Goal: Transaction & Acquisition: Purchase product/service

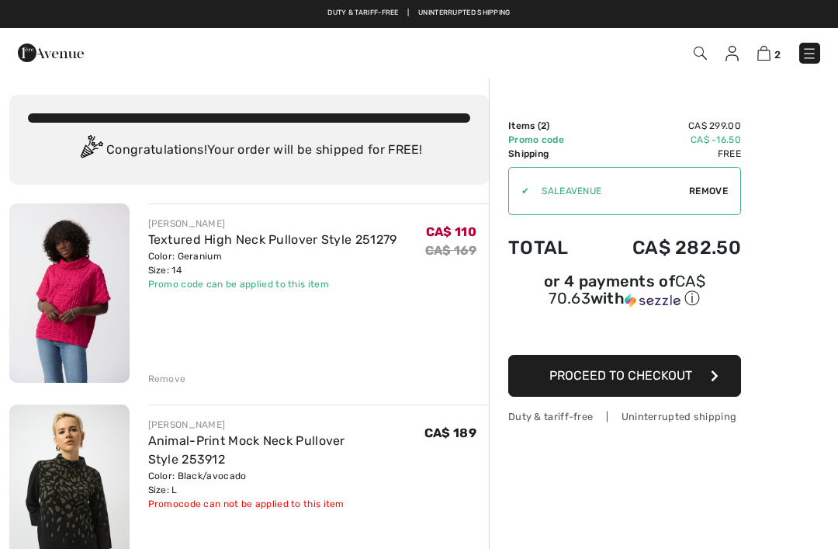
click at [81, 287] on img at bounding box center [69, 292] width 120 height 179
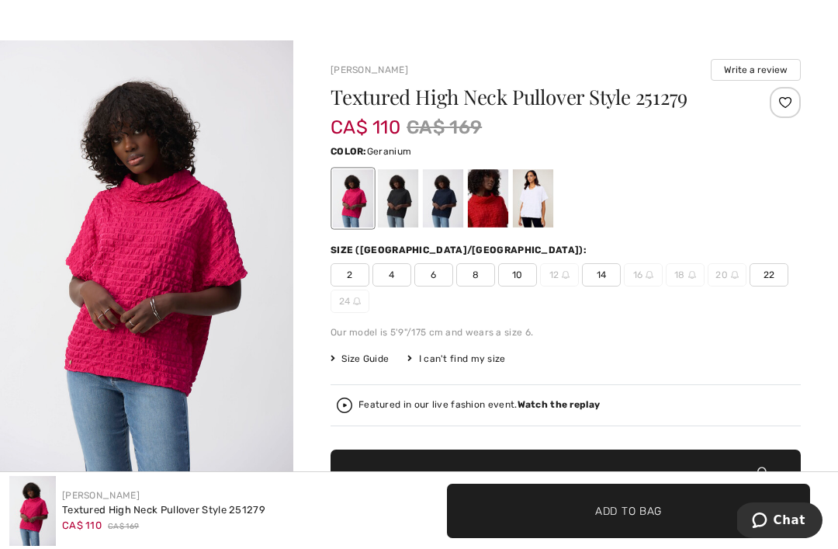
scroll to position [38, 0]
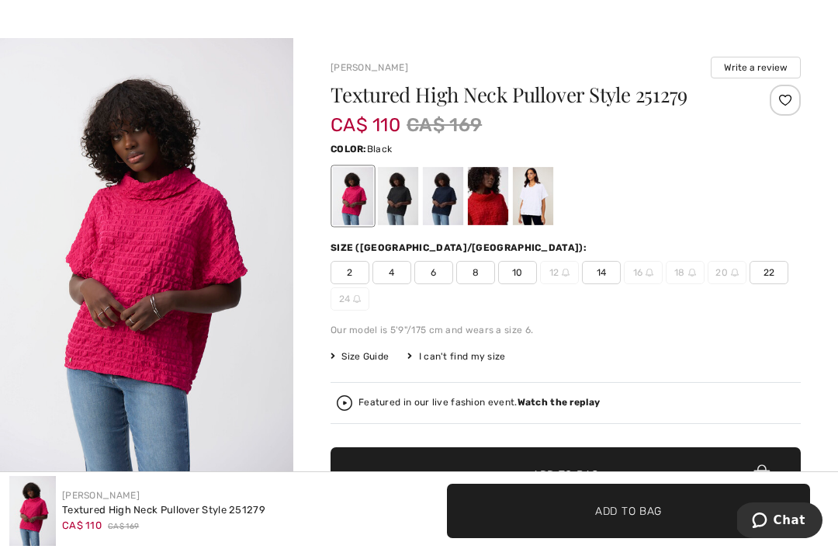
click at [395, 195] on div at bounding box center [398, 196] width 40 height 58
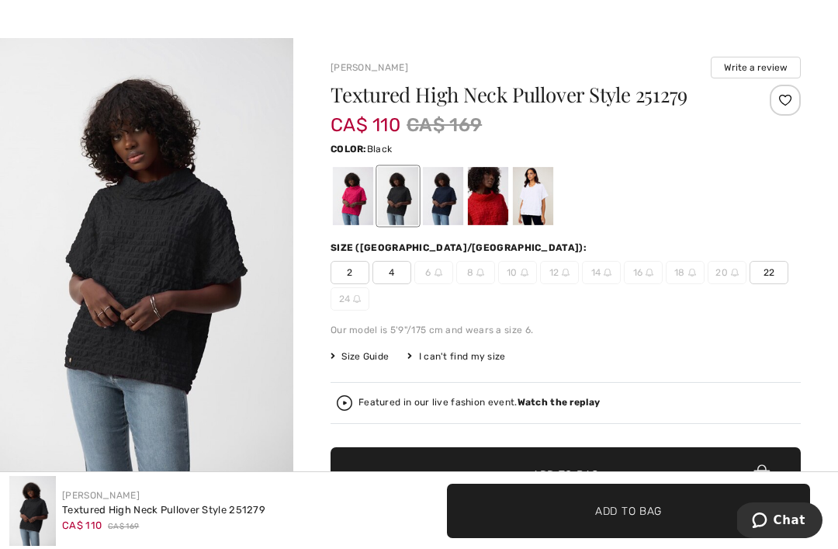
click at [445, 192] on div at bounding box center [443, 196] width 40 height 58
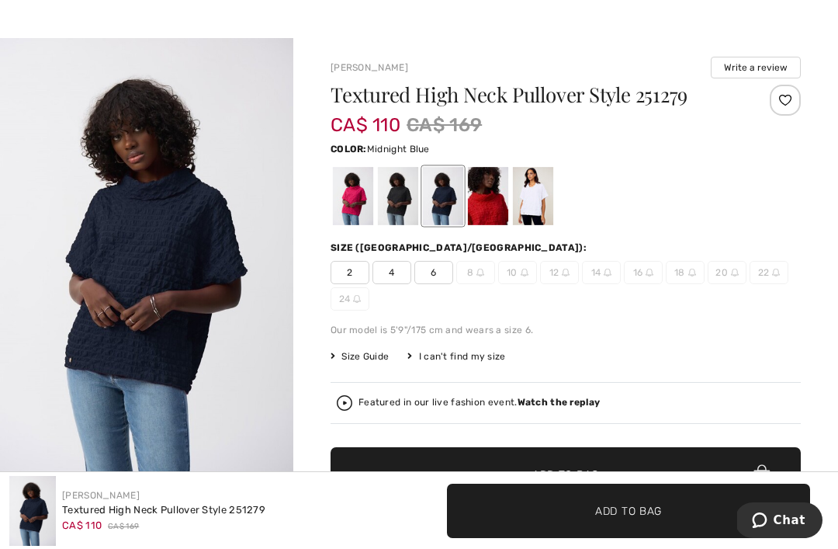
click at [497, 192] on div at bounding box center [488, 196] width 40 height 58
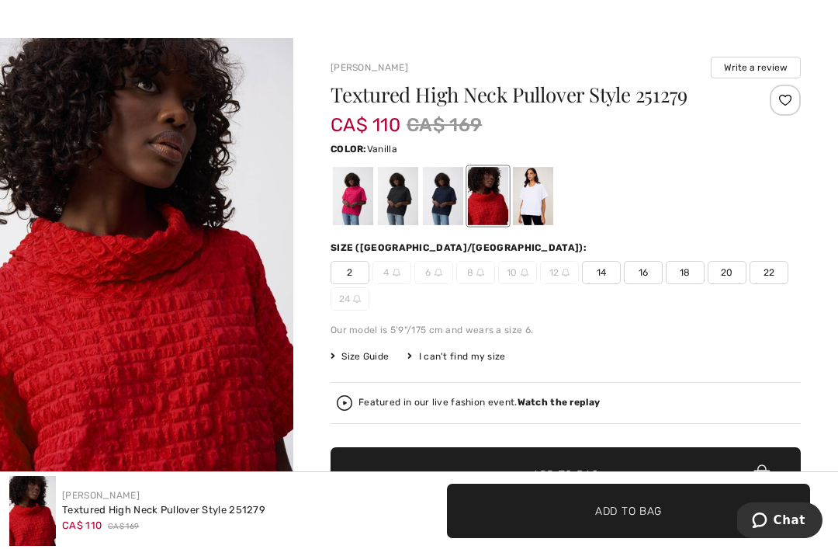
click at [536, 187] on div at bounding box center [533, 196] width 40 height 58
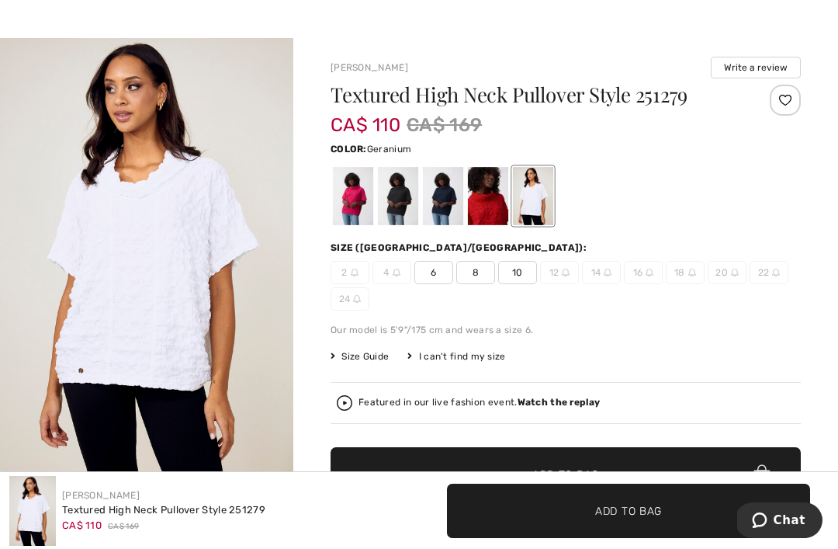
click at [351, 186] on div at bounding box center [353, 196] width 40 height 58
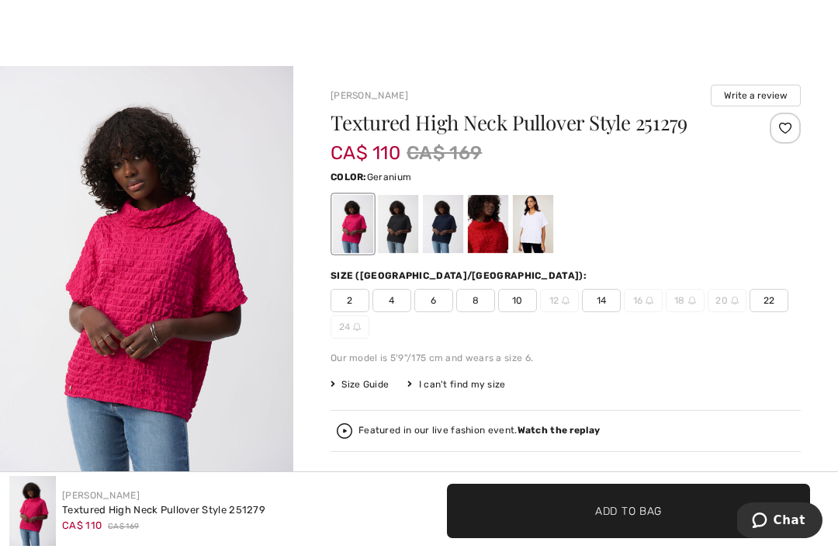
scroll to position [0, 0]
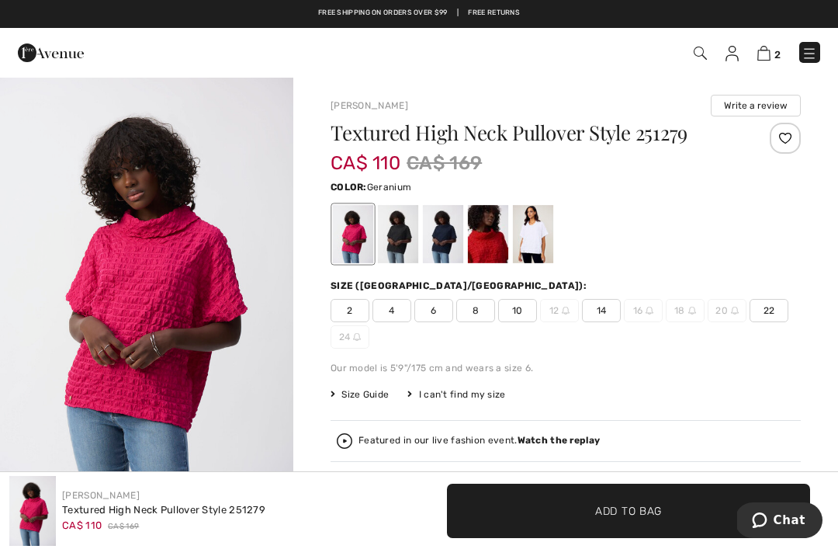
click at [811, 52] on img at bounding box center [810, 54] width 16 height 16
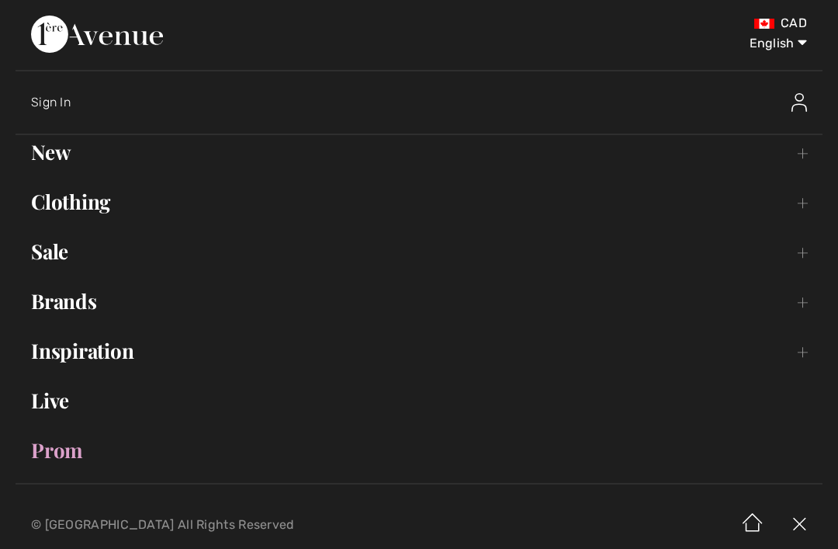
click at [795, 148] on link "New Toggle submenu" at bounding box center [419, 152] width 807 height 34
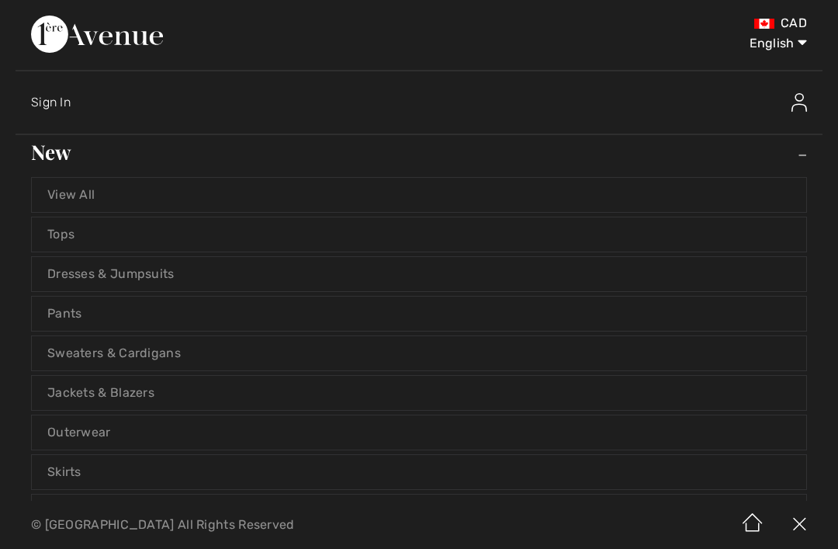
click at [75, 188] on link "View All" at bounding box center [419, 195] width 775 height 34
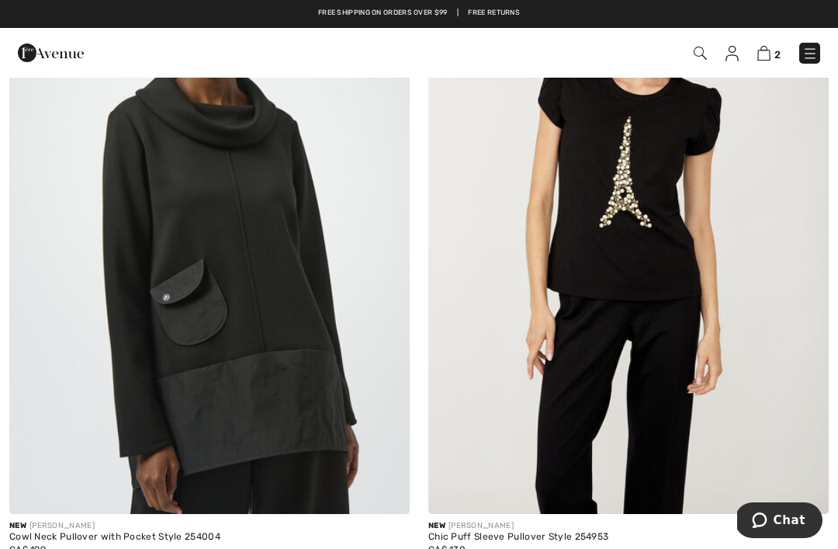
scroll to position [1053, 0]
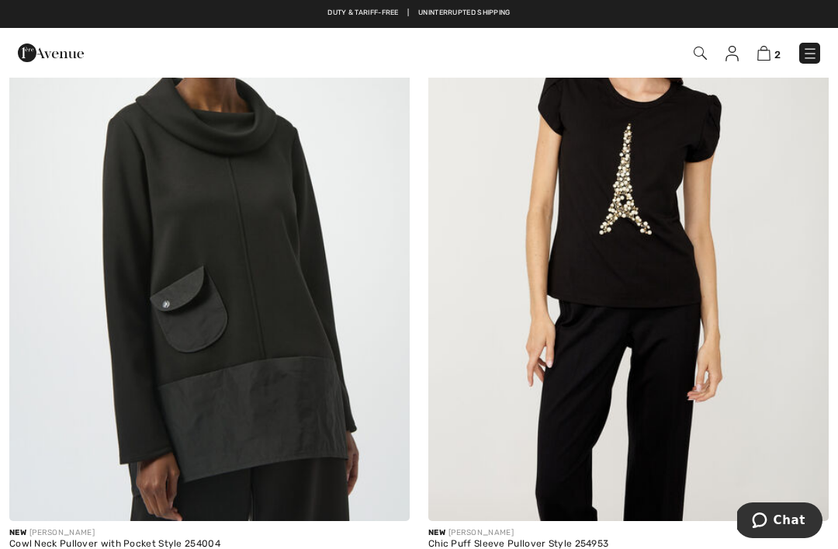
click at [669, 369] on img at bounding box center [628, 220] width 400 height 601
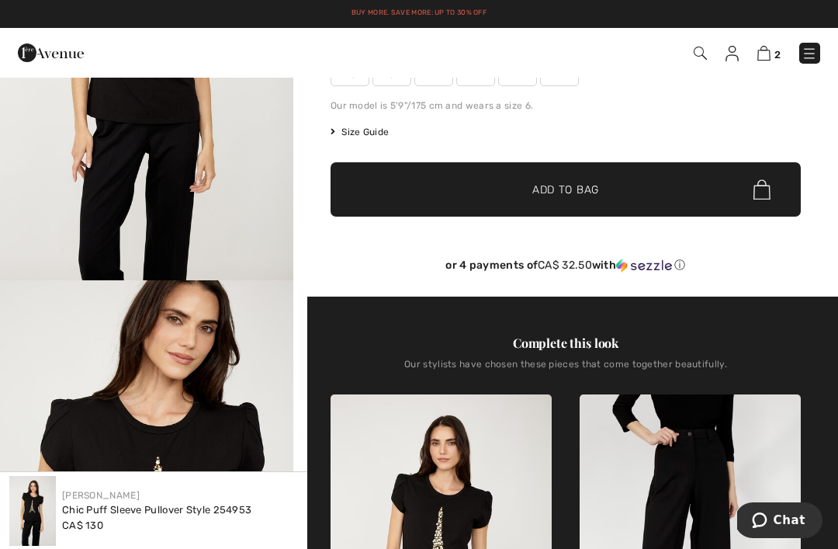
scroll to position [219, 0]
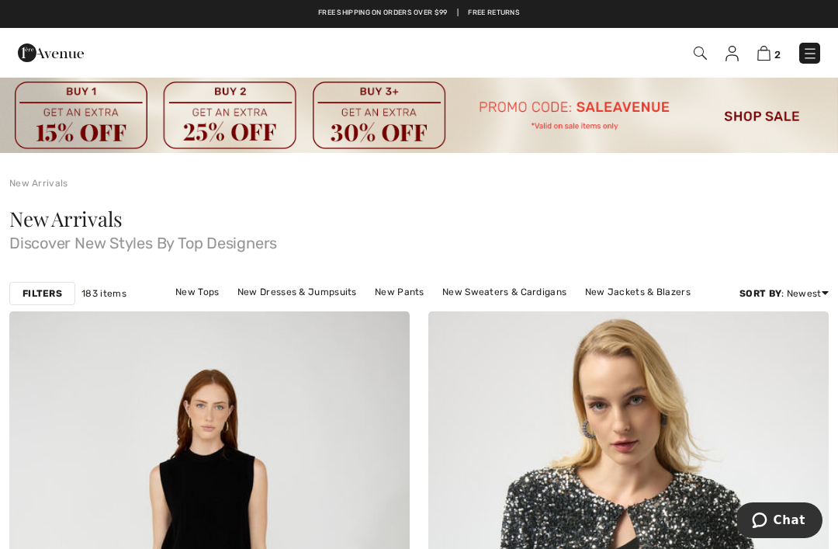
click at [804, 52] on img at bounding box center [810, 54] width 16 height 16
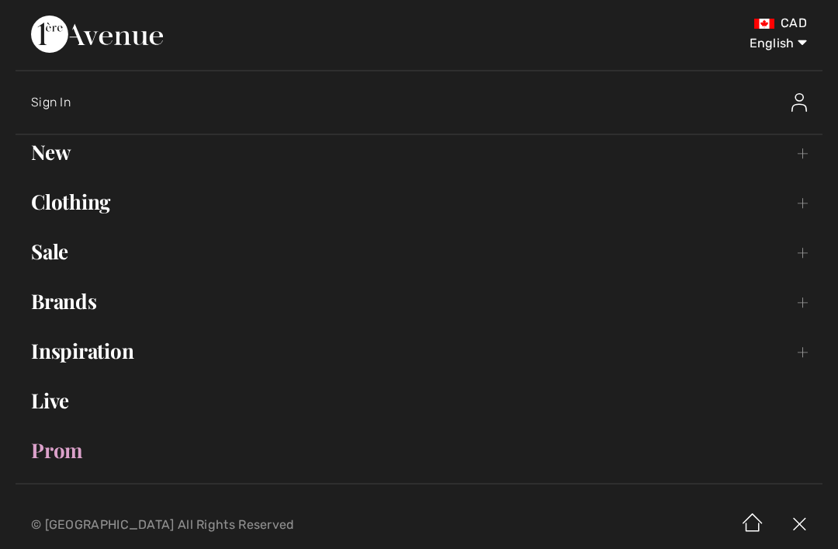
click at [802, 204] on link "Clothing Toggle submenu" at bounding box center [419, 202] width 807 height 34
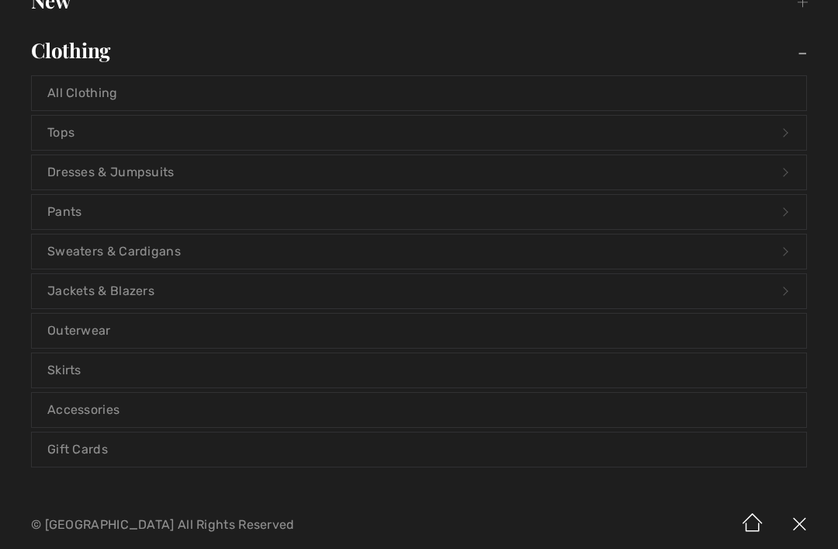
scroll to position [160, 0]
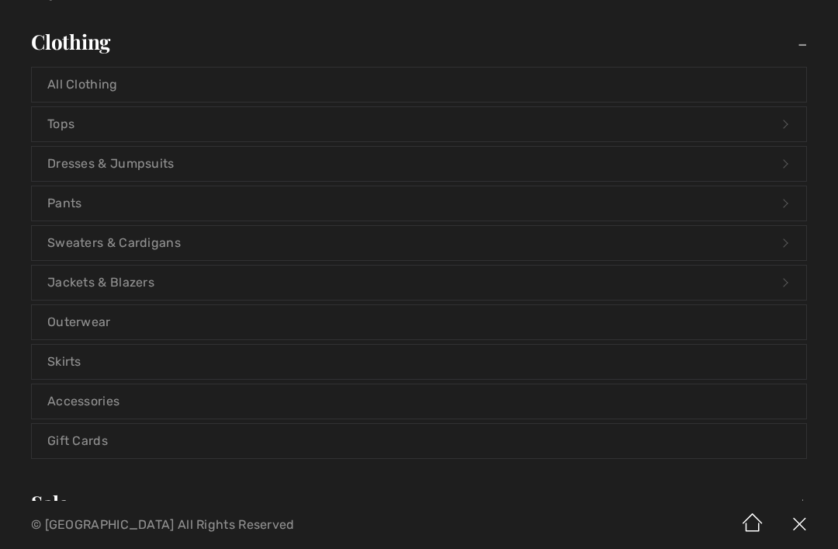
click at [97, 126] on link "Tops Open submenu" at bounding box center [419, 124] width 775 height 34
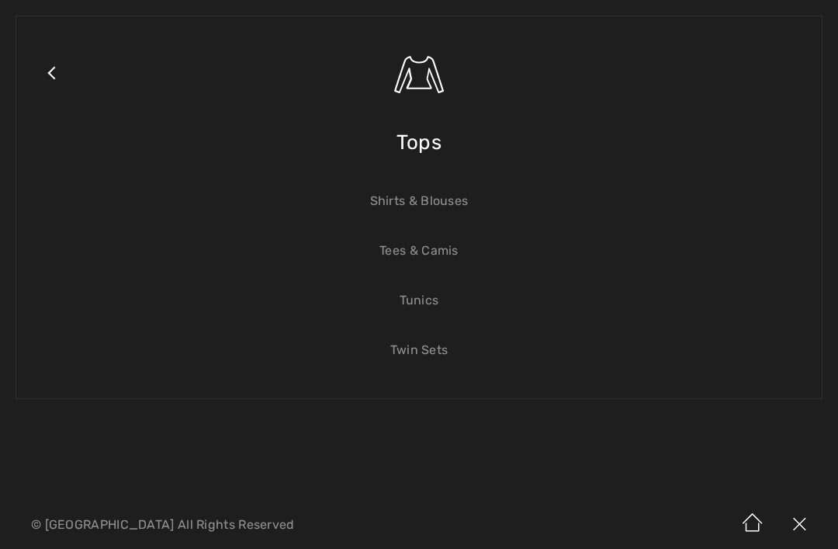
click at [437, 254] on link "Tees & Camis" at bounding box center [419, 251] width 775 height 34
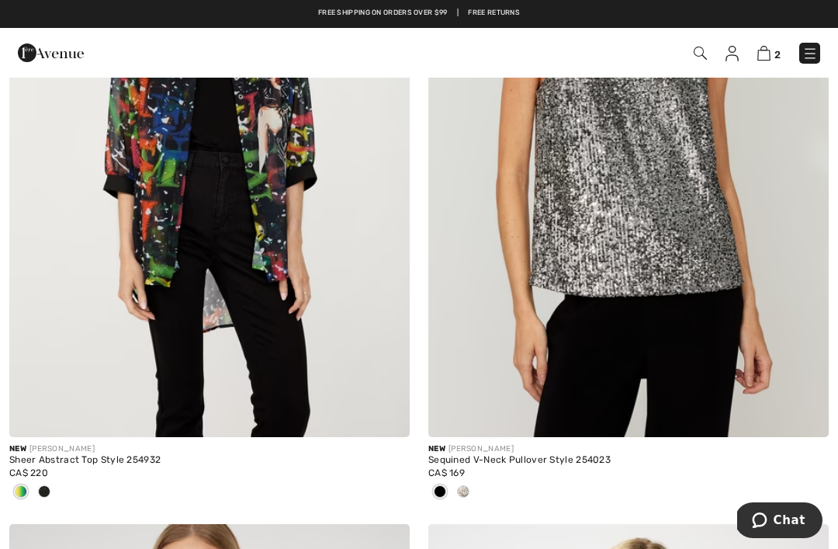
scroll to position [1114, 0]
click at [55, 484] on div at bounding box center [44, 493] width 23 height 26
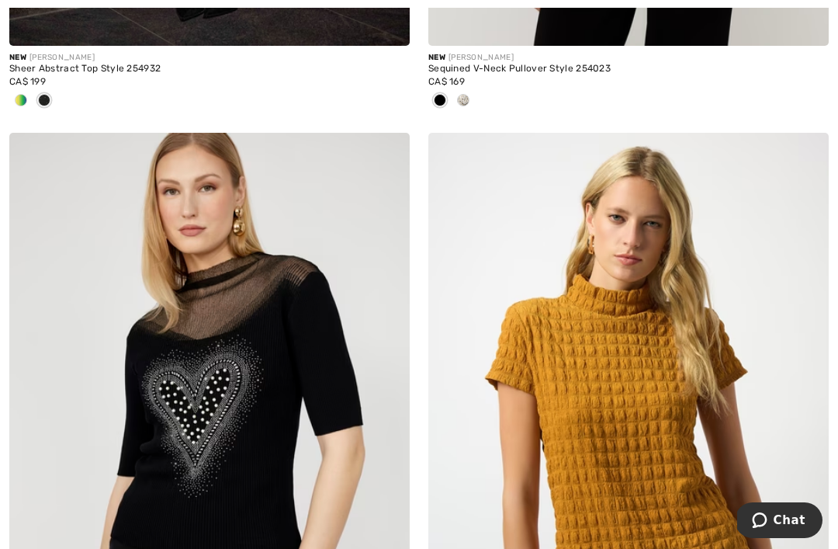
scroll to position [1517, 0]
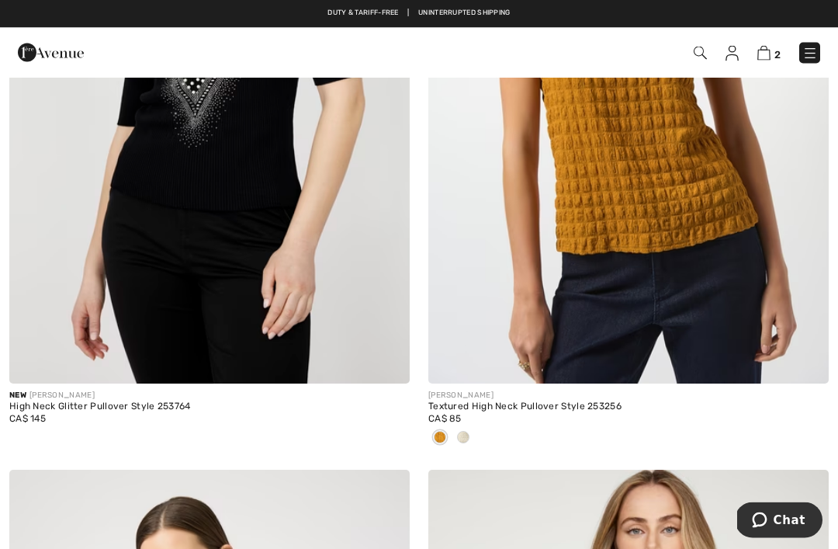
click at [465, 437] on span at bounding box center [463, 438] width 12 height 12
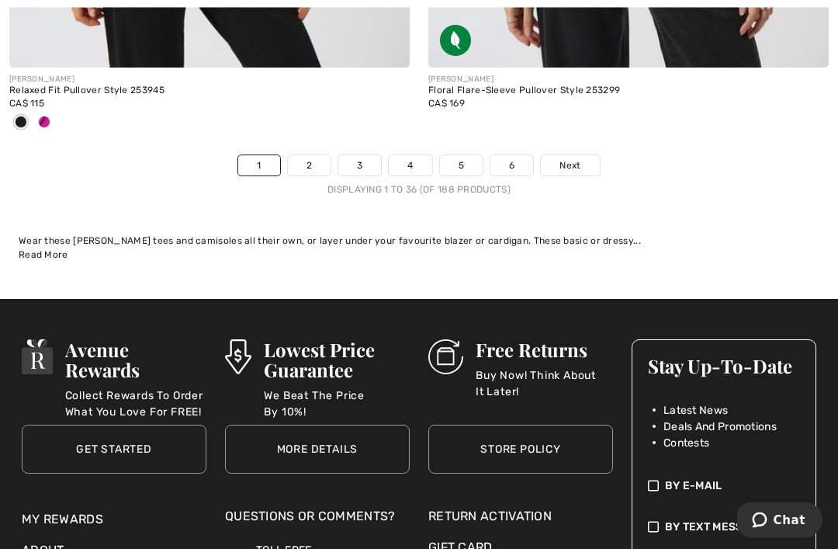
scroll to position [12800, 0]
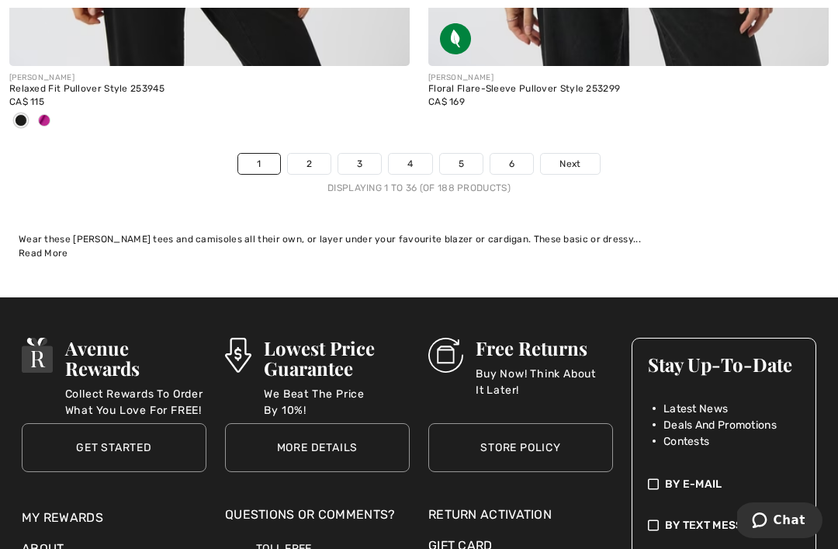
click at [316, 158] on link "2" at bounding box center [309, 164] width 43 height 20
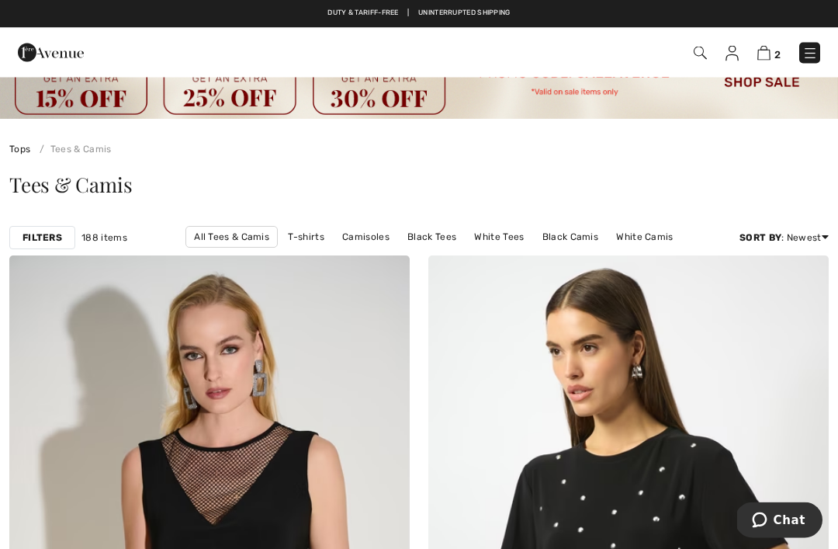
scroll to position [36, 0]
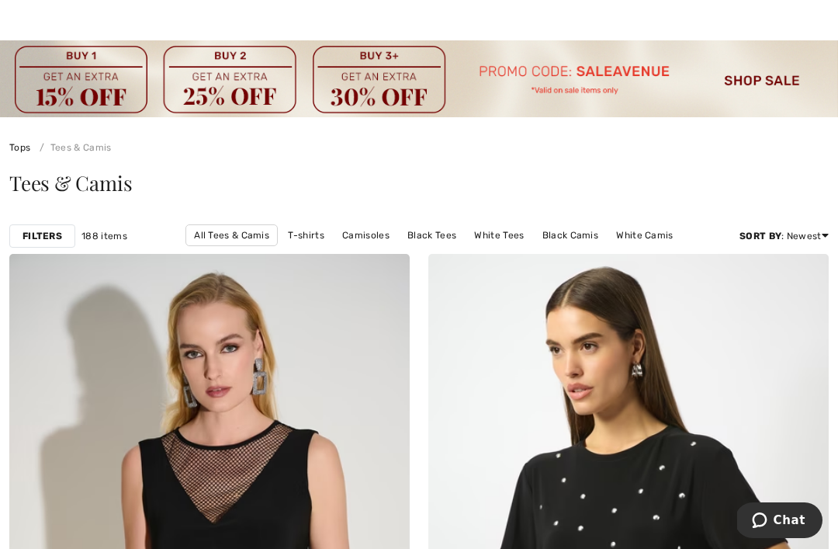
click at [57, 238] on strong "Filters" at bounding box center [43, 236] width 40 height 14
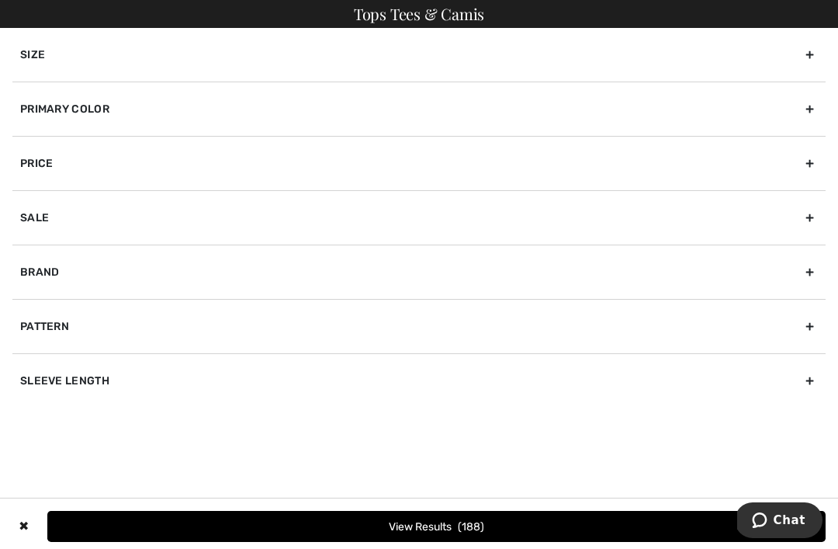
click at [810, 51] on div "Size" at bounding box center [418, 55] width 813 height 54
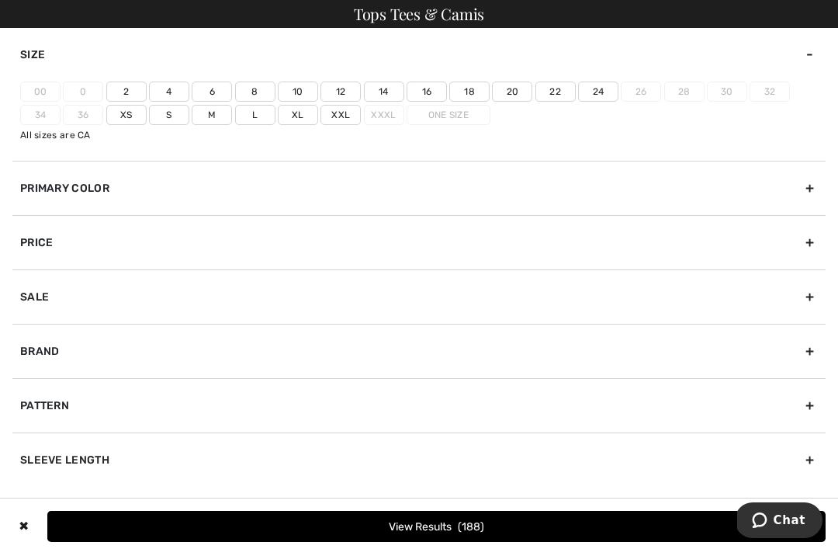
click at [391, 90] on label "14" at bounding box center [384, 91] width 40 height 20
click at [0, 0] on input"] "14" at bounding box center [0, 0] width 0 height 0
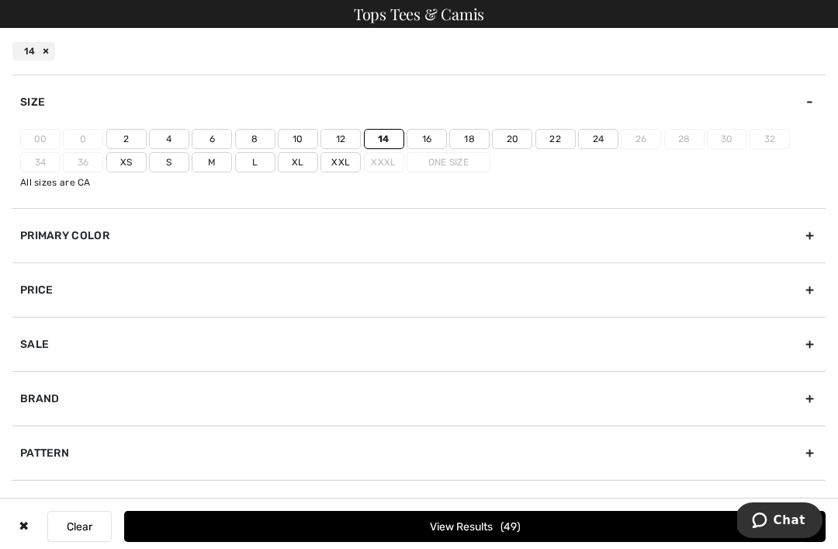
click at [304, 168] on label "Xl" at bounding box center [298, 162] width 40 height 20
click at [0, 0] on input"] "Xl" at bounding box center [0, 0] width 0 height 0
click at [672, 542] on button "View Results 82" at bounding box center [475, 526] width 702 height 31
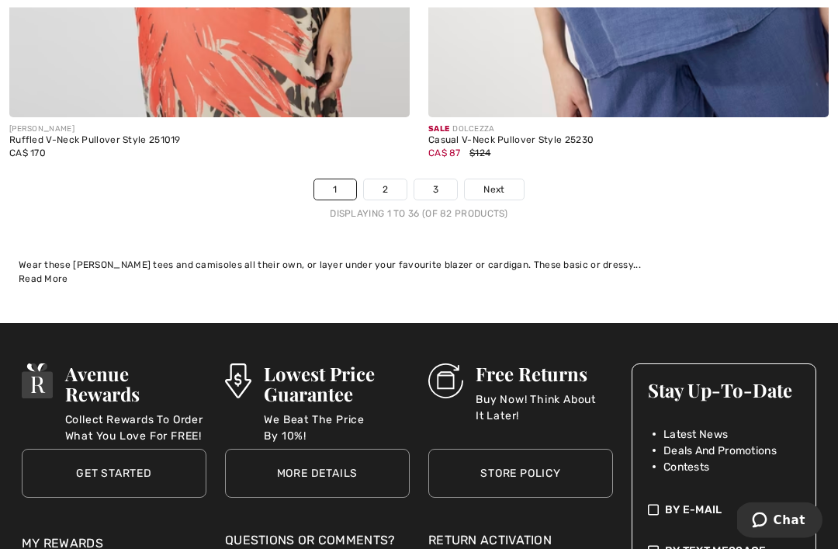
scroll to position [12799, 0]
click at [391, 182] on link "2" at bounding box center [385, 189] width 43 height 20
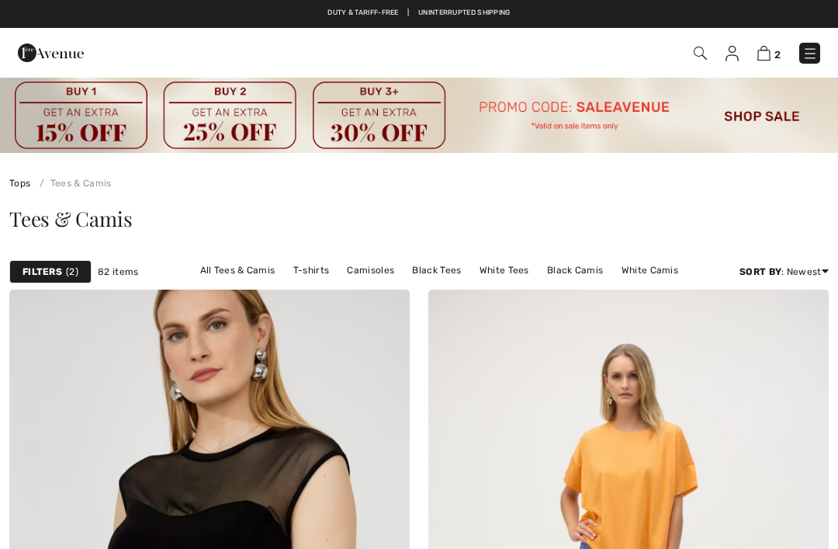
scroll to position [222, 0]
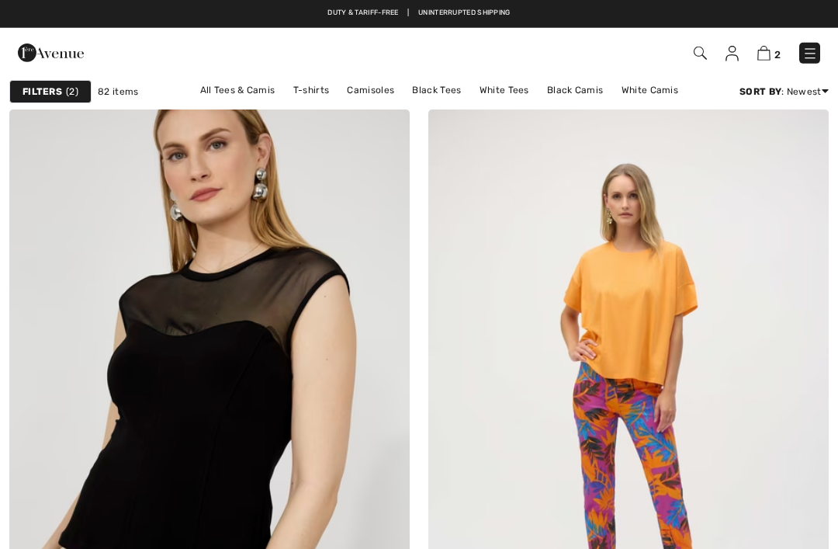
checkbox input "true"
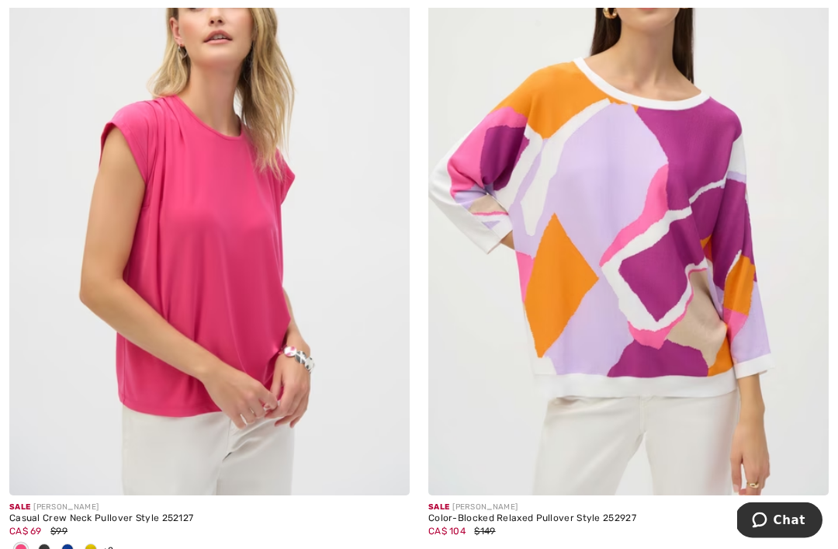
scroll to position [4679, 0]
click at [76, 539] on div at bounding box center [67, 551] width 23 height 26
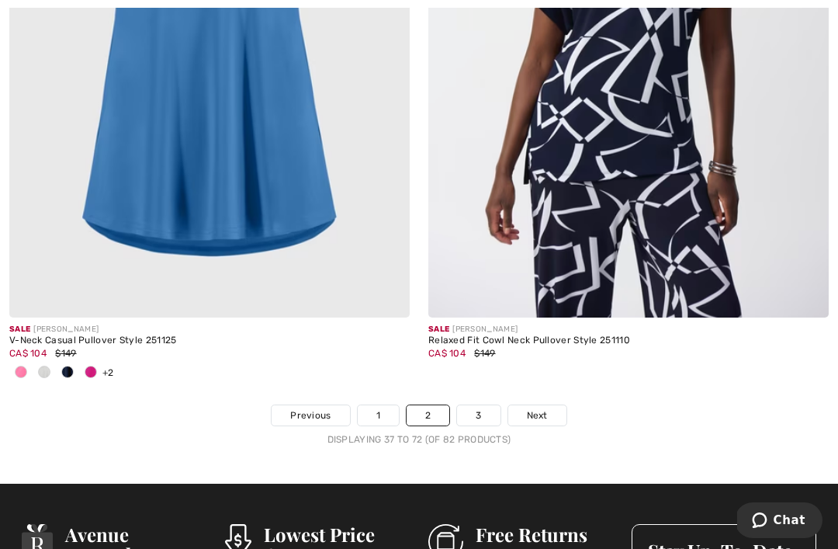
scroll to position [12677, 0]
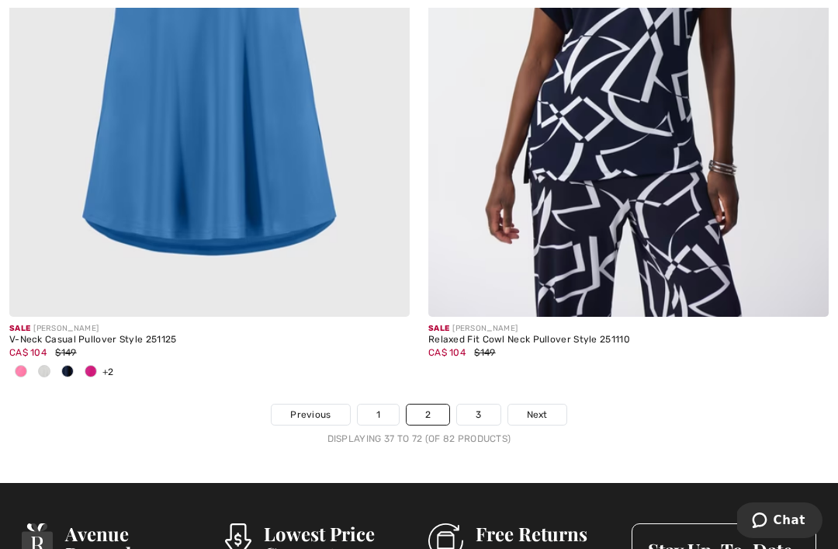
click at [475, 407] on link "3" at bounding box center [478, 414] width 43 height 20
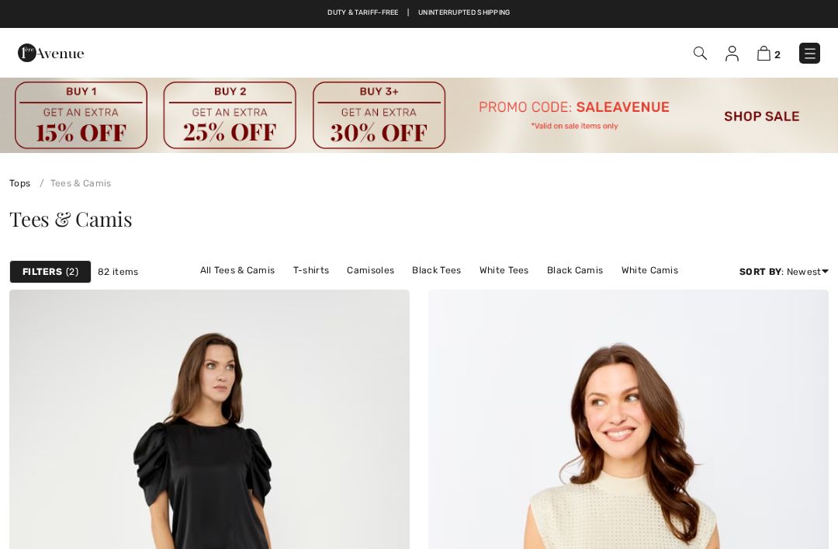
checkbox input "true"
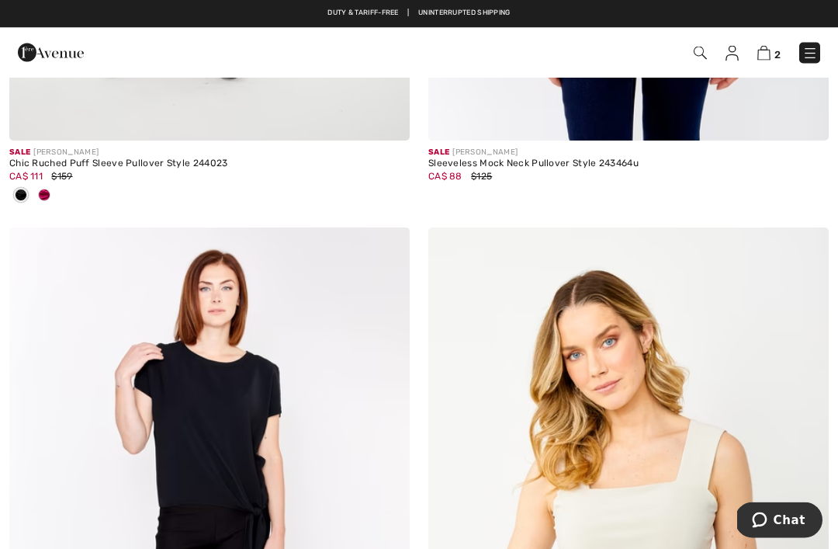
scroll to position [522, 0]
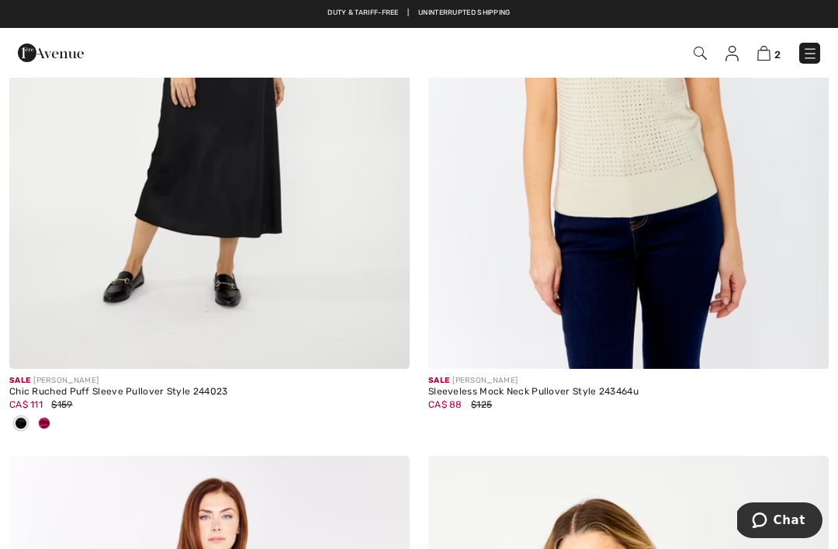
click at [766, 60] on img at bounding box center [763, 53] width 13 height 15
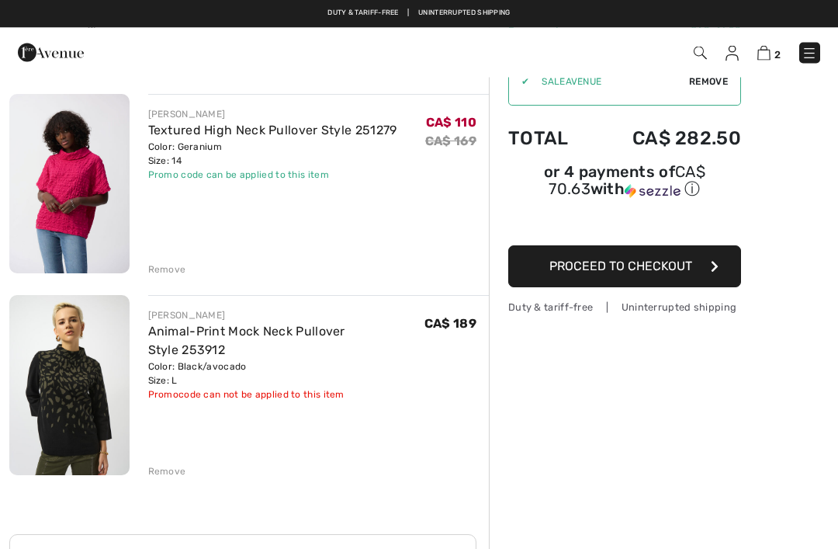
scroll to position [109, 0]
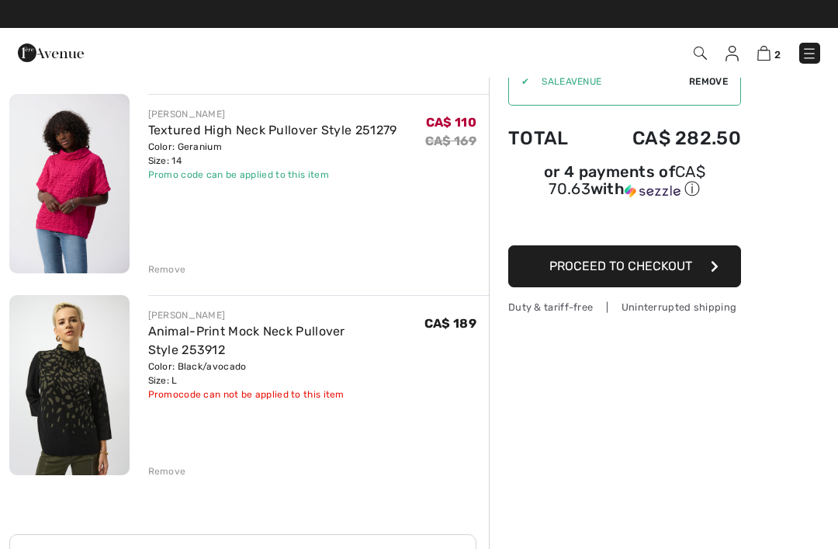
click at [168, 469] on div "Remove" at bounding box center [167, 471] width 38 height 14
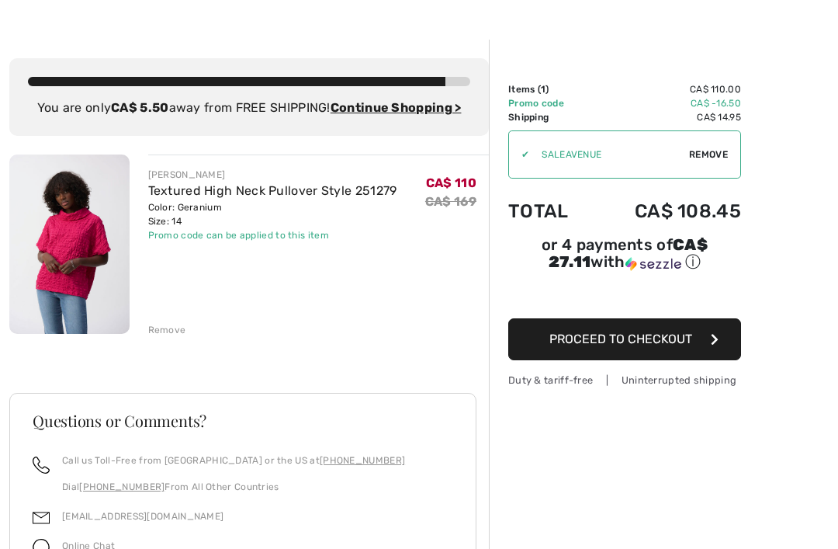
scroll to position [39, 0]
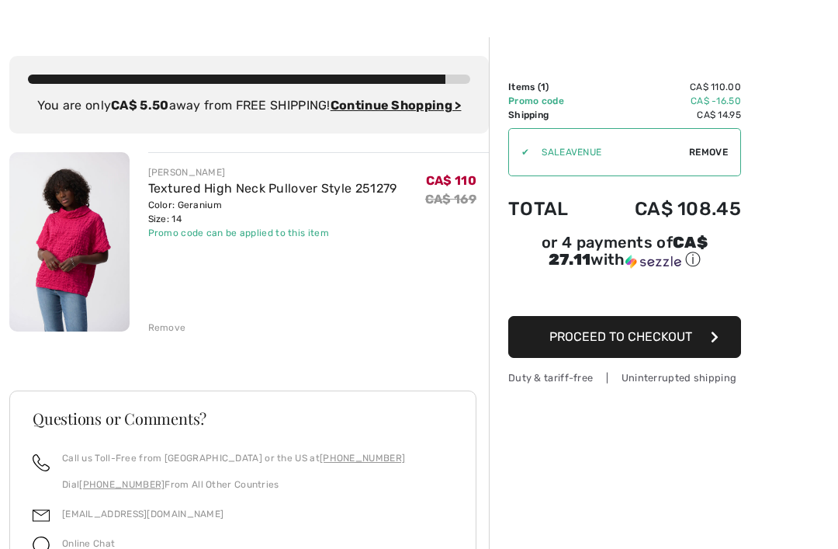
click at [618, 340] on span "Proceed to Checkout" at bounding box center [620, 336] width 143 height 15
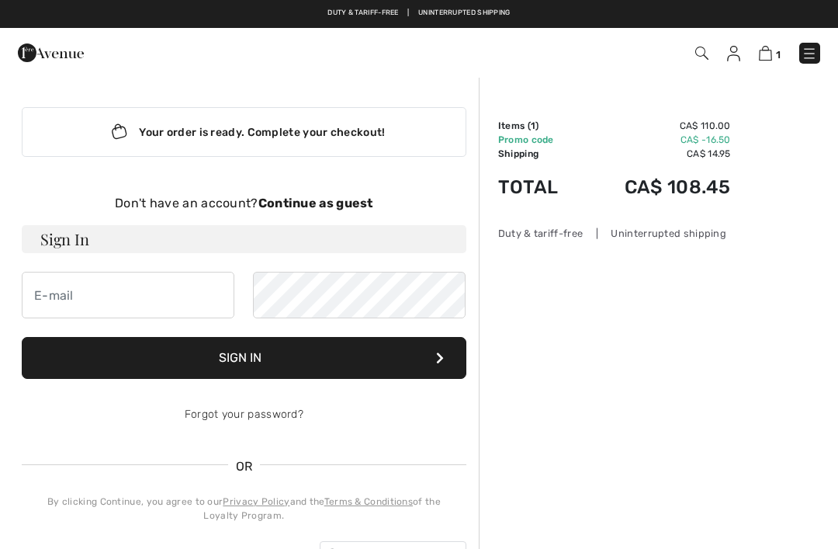
click at [334, 199] on strong "Continue as guest" at bounding box center [315, 203] width 115 height 15
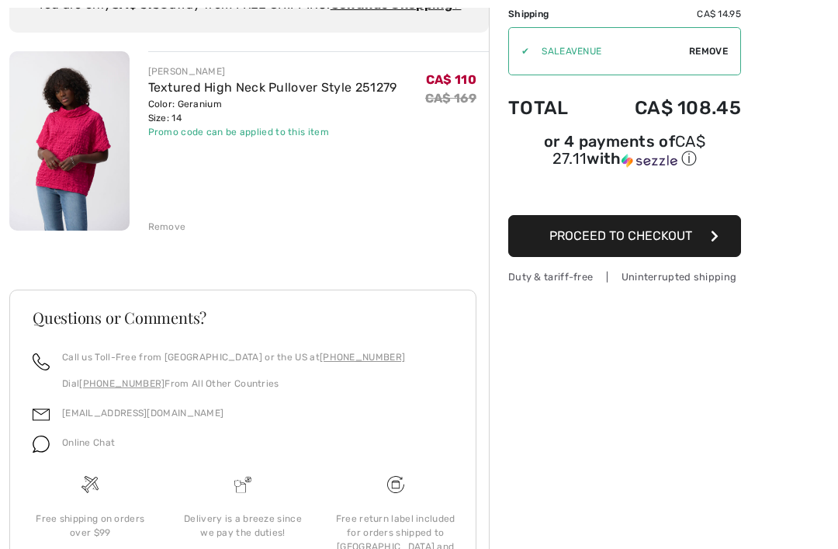
scroll to position [161, 0]
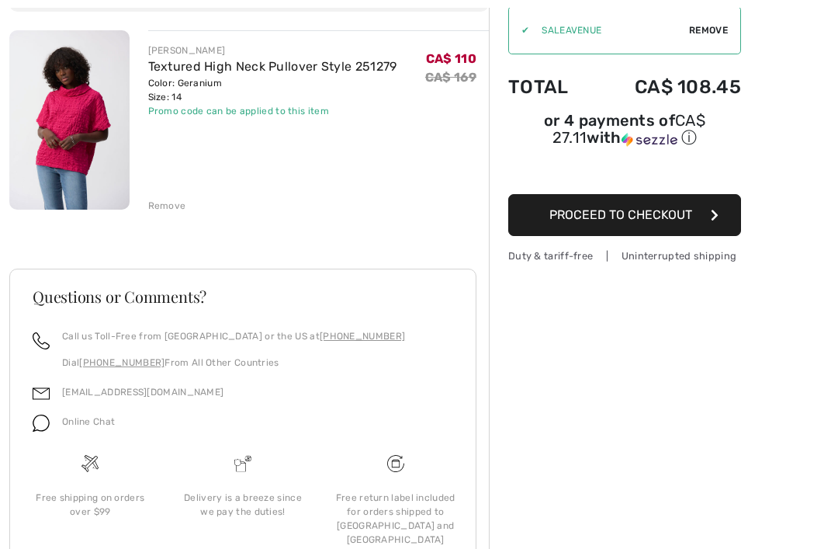
click at [615, 222] on span "Proceed to Checkout" at bounding box center [620, 214] width 143 height 15
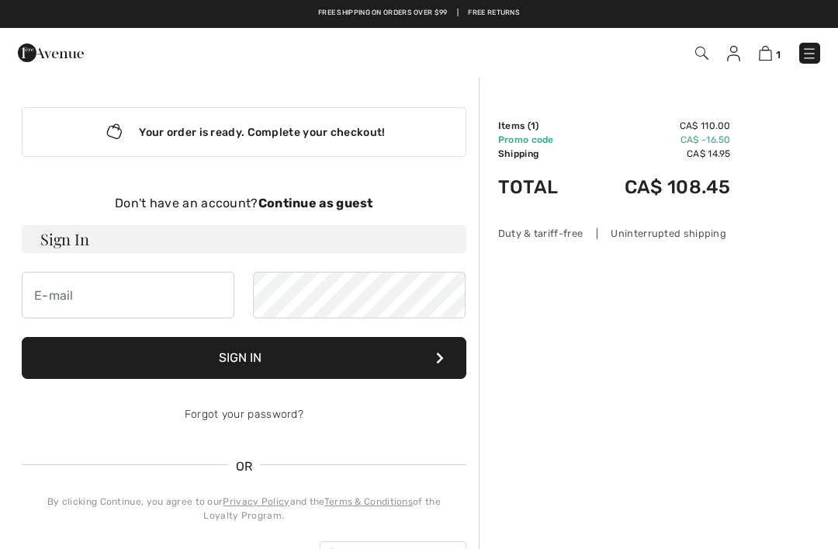
click at [84, 361] on button "Sign In" at bounding box center [244, 358] width 445 height 42
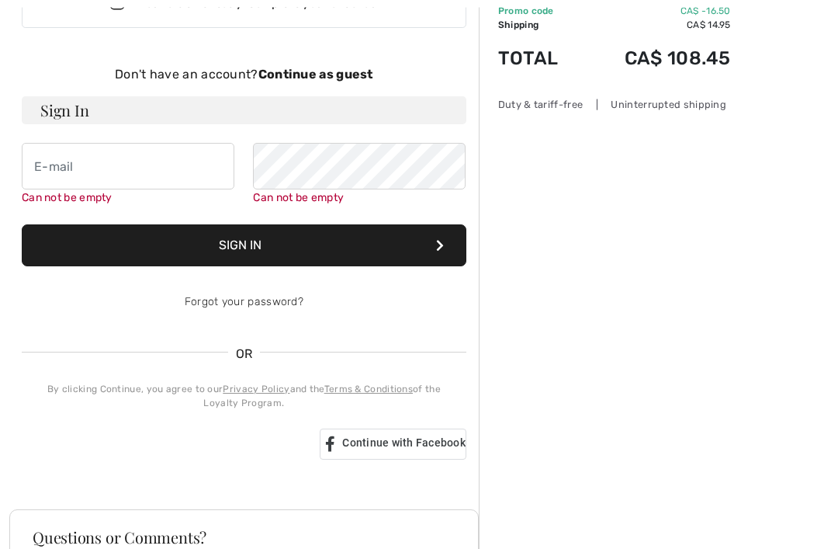
scroll to position [160, 0]
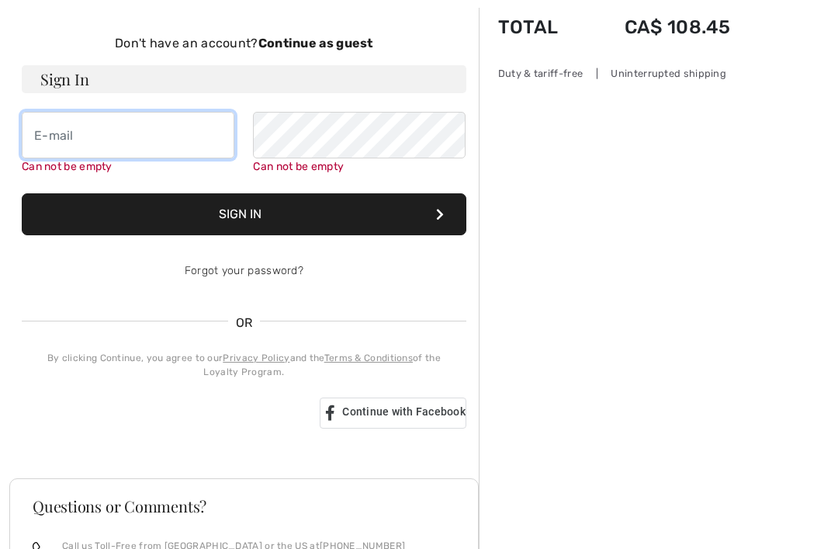
click at [73, 144] on input "email" at bounding box center [128, 135] width 213 height 47
click at [334, 47] on strong "Continue as guest" at bounding box center [315, 43] width 115 height 15
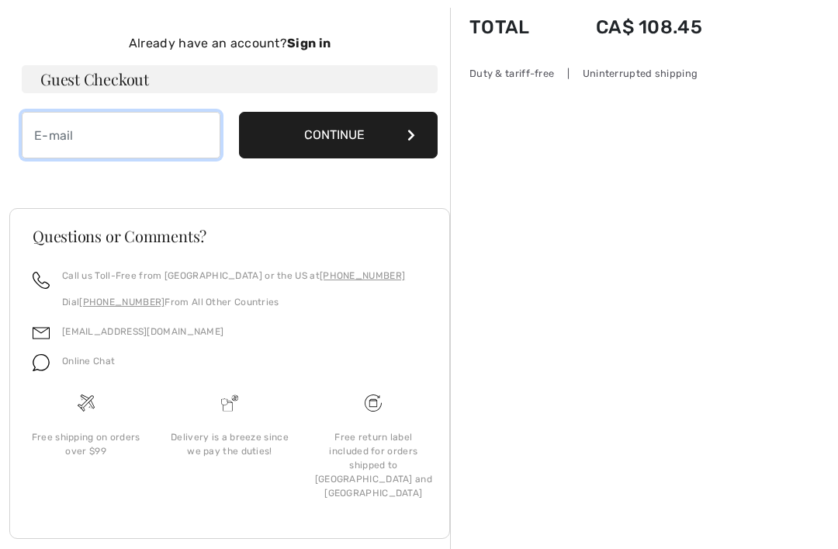
click at [68, 141] on input "email" at bounding box center [121, 135] width 199 height 47
type input "[PERSON_NAME][EMAIL_ADDRESS][PERSON_NAME][DOMAIN_NAME]"
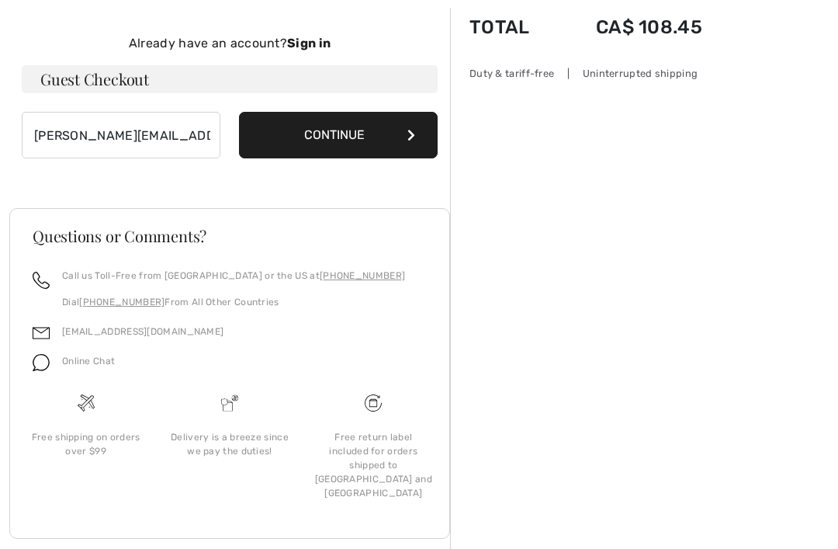
click at [352, 144] on button "Continue" at bounding box center [338, 135] width 199 height 47
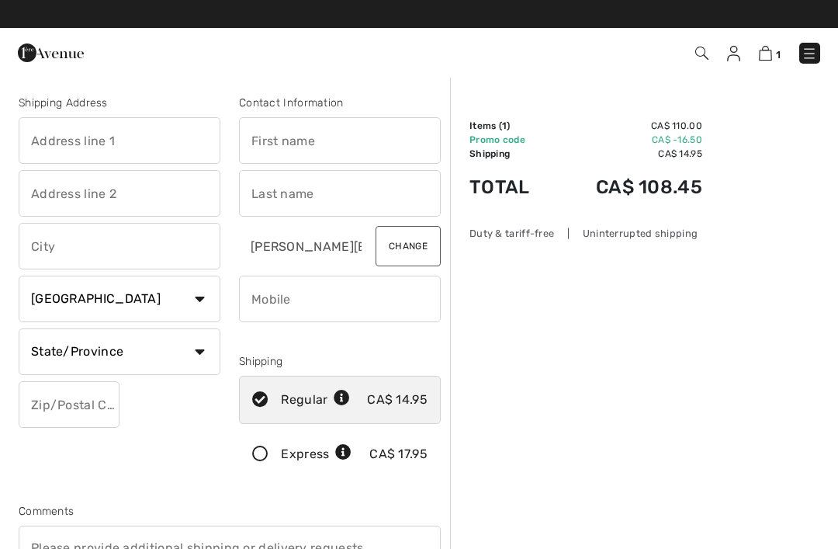
click at [54, 138] on input "text" at bounding box center [120, 140] width 202 height 47
type input "[STREET_ADDRESS]"
type input "Gatineau"
select select "QC"
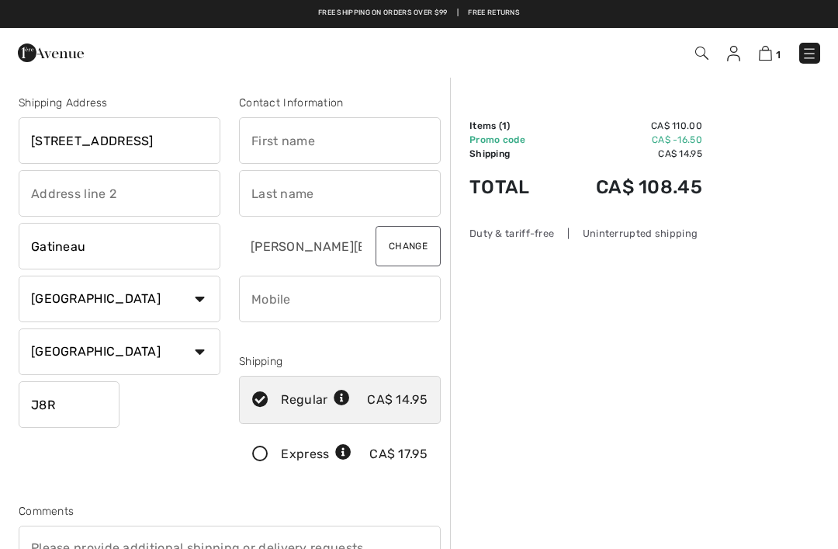
type input "J8R2W9"
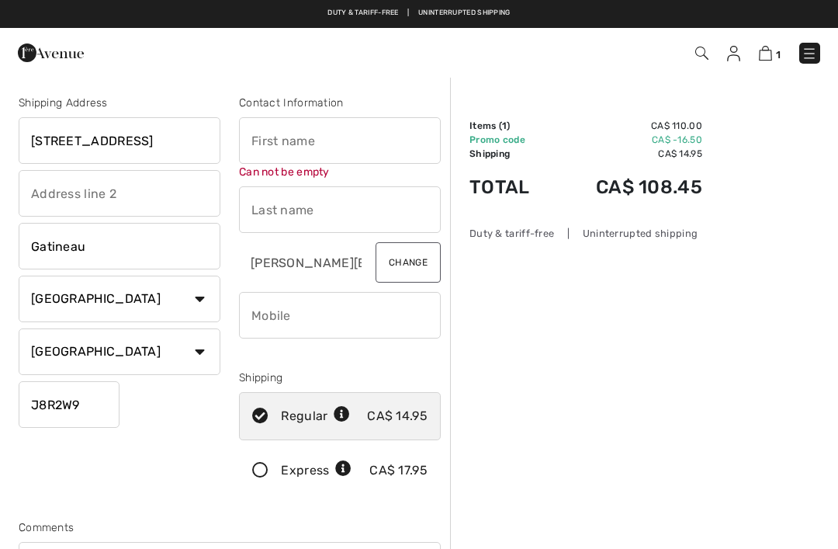
click at [343, 139] on input "text" at bounding box center [340, 140] width 202 height 47
type input "[PERSON_NAME]"
click at [330, 211] on input "text" at bounding box center [340, 209] width 202 height 47
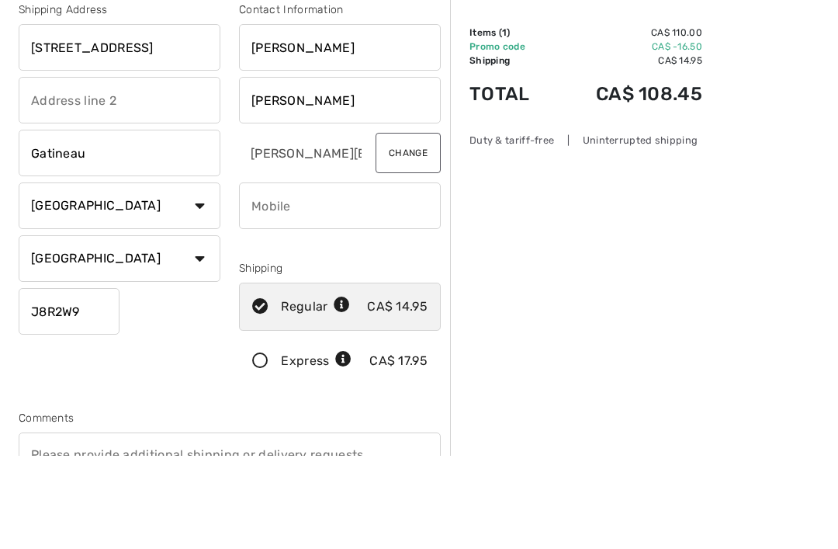
scroll to position [93, 0]
type input "[PERSON_NAME]"
click at [324, 200] on input "phone" at bounding box center [340, 205] width 202 height 47
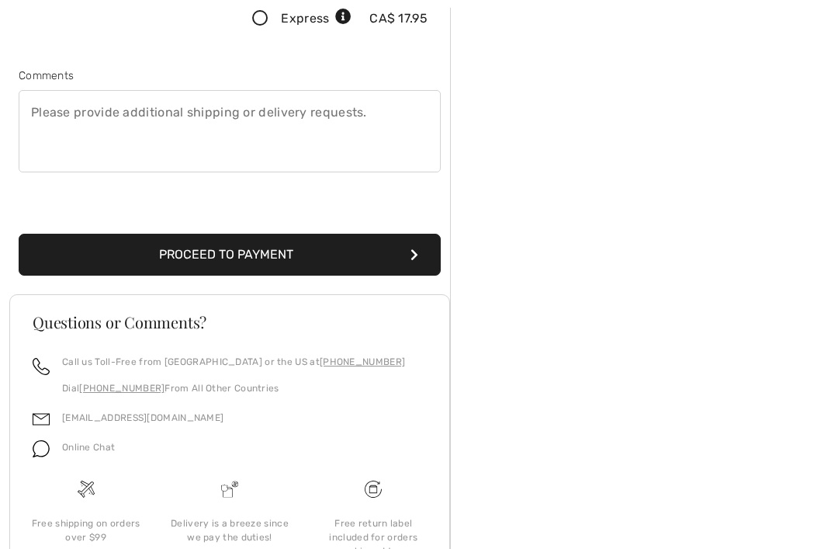
scroll to position [473, 0]
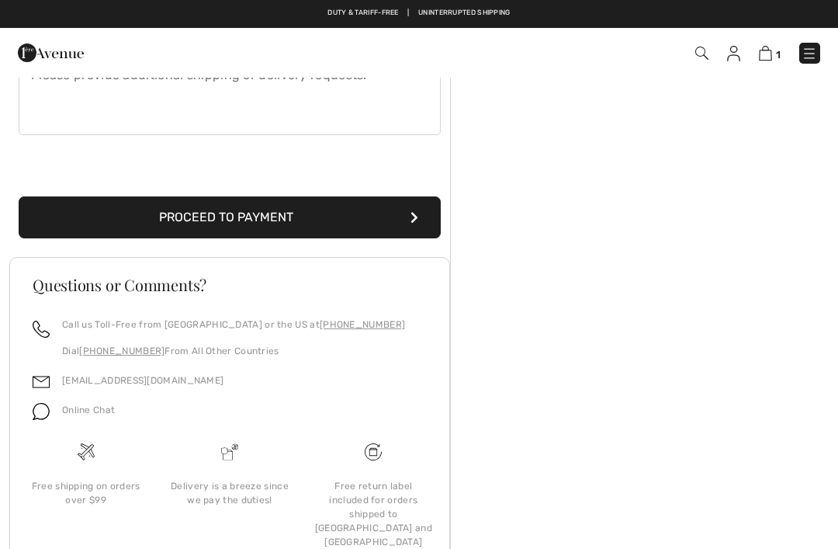
type input "8197900585"
click at [91, 220] on button "Proceed to Payment" at bounding box center [230, 217] width 422 height 42
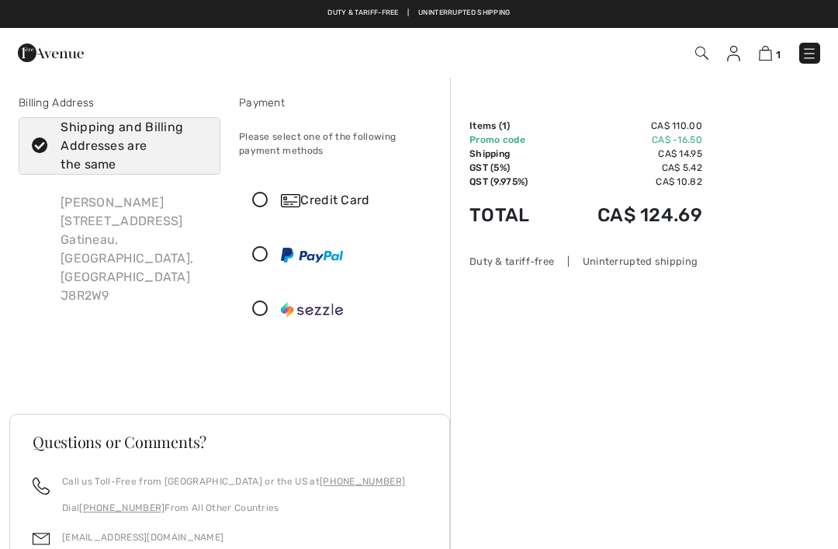
click at [37, 64] on img at bounding box center [51, 52] width 66 height 31
